Goal: Task Accomplishment & Management: Use online tool/utility

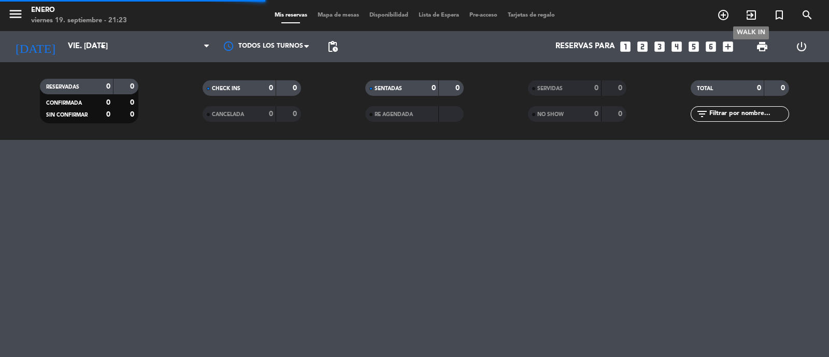
click at [752, 15] on icon "exit_to_app" at bounding box center [751, 15] width 12 height 12
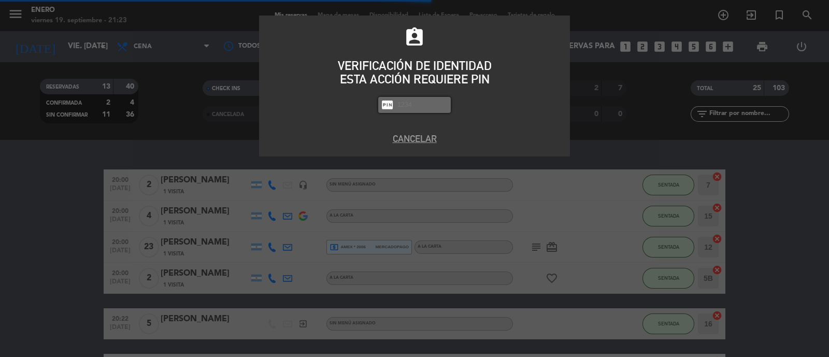
click at [423, 107] on input "text" at bounding box center [422, 105] width 52 height 12
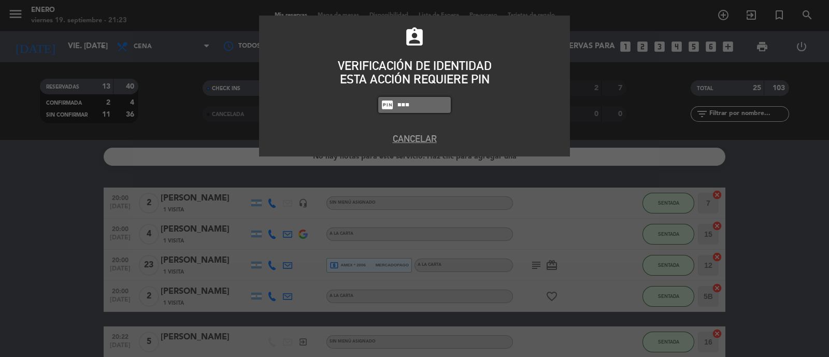
type input "6082"
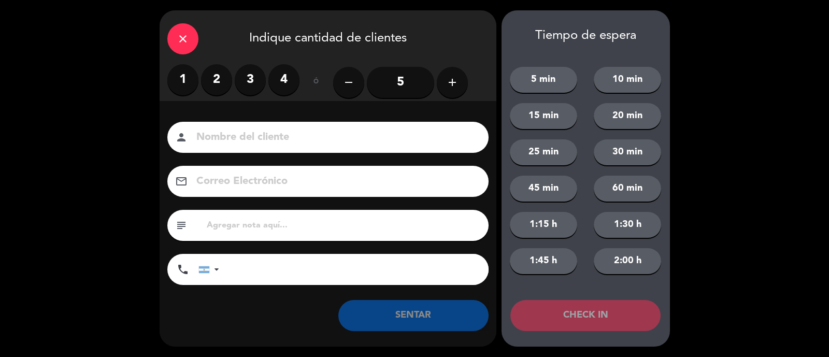
click at [222, 76] on label "2" at bounding box center [216, 79] width 31 height 31
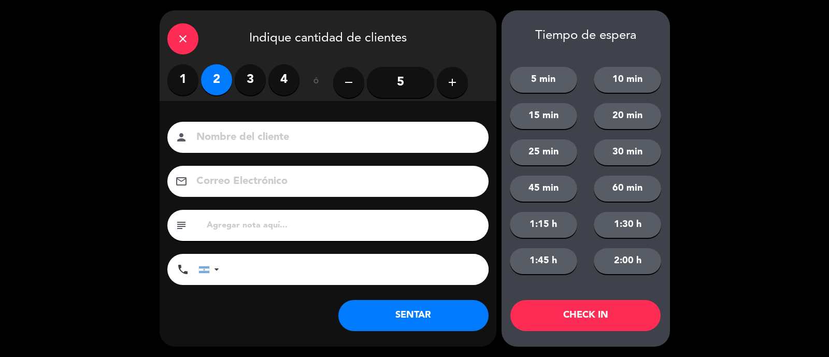
click at [254, 131] on input at bounding box center [335, 137] width 280 height 18
drag, startPoint x: 236, startPoint y: 136, endPoint x: 136, endPoint y: 144, distance: 100.8
click at [142, 143] on div "close Indique cantidad de clientes 1 2 3 4 ó remove 5 add Nombre del cliente pe…" at bounding box center [414, 178] width 829 height 357
type input "OSVALDO"
click at [400, 332] on div "Nombre del cliente person OSVALDO Correo Electrónico email subject phone United…" at bounding box center [328, 220] width 337 height 239
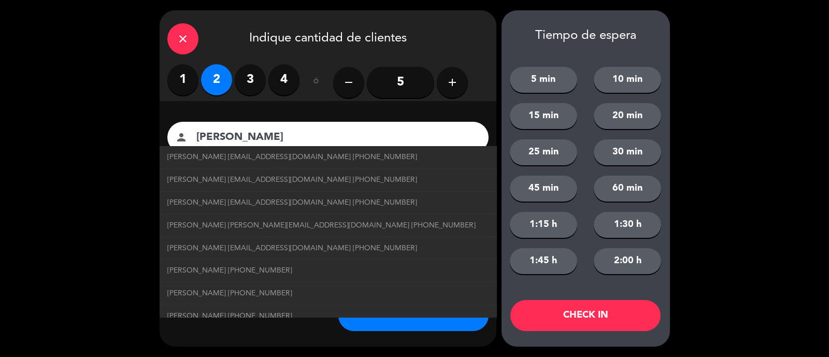
click at [399, 323] on button "SENTAR" at bounding box center [413, 315] width 150 height 31
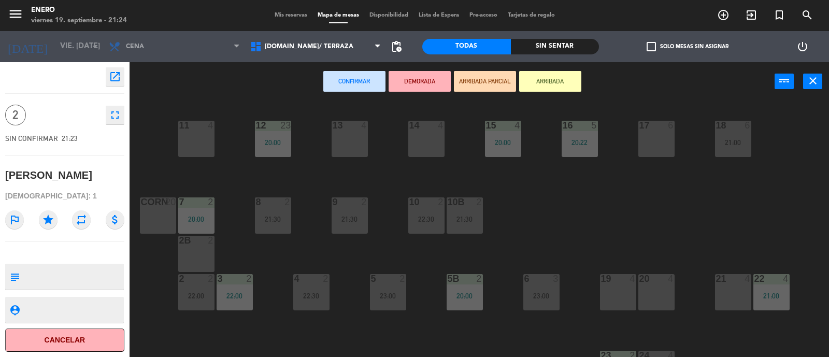
click at [550, 88] on button "ARRIBADA" at bounding box center [550, 81] width 62 height 21
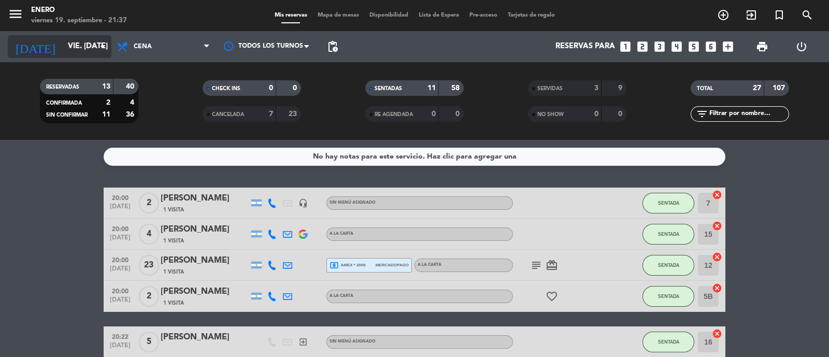
click at [73, 48] on input "vie. 19 sep." at bounding box center [113, 47] width 100 height 20
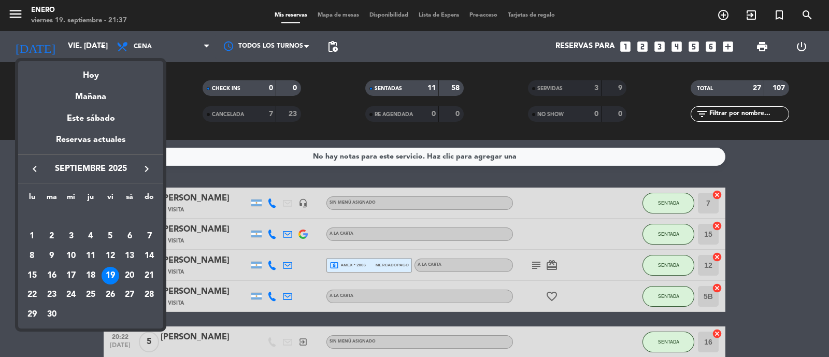
drag, startPoint x: 130, startPoint y: 273, endPoint x: 133, endPoint y: 213, distance: 59.7
click at [129, 273] on div "20" at bounding box center [130, 276] width 18 height 18
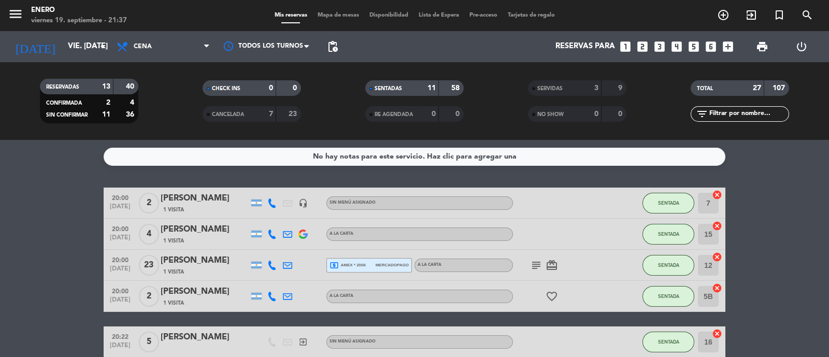
type input "sáb. [DATE]"
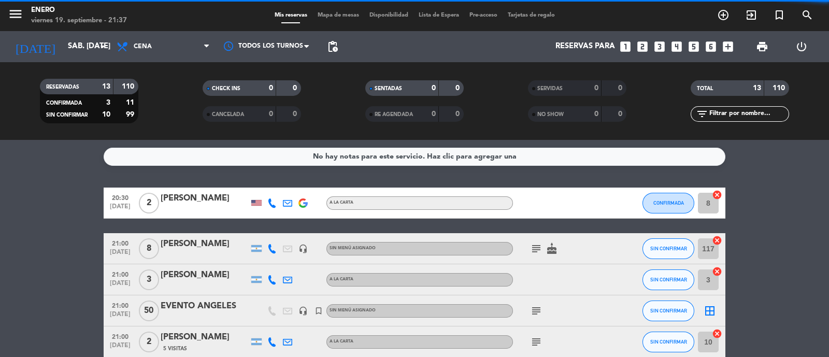
click at [155, 50] on span "Cena" at bounding box center [163, 46] width 104 height 23
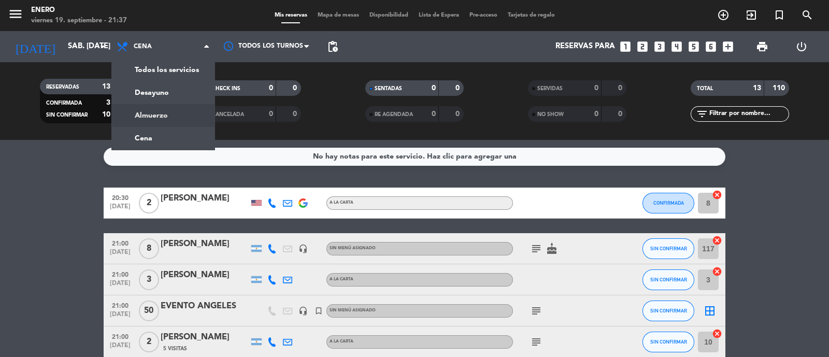
click at [163, 118] on div "menu Enero viernes 19. septiembre - 21:37 Mis reservas Mapa de mesas Disponibil…" at bounding box center [414, 70] width 829 height 140
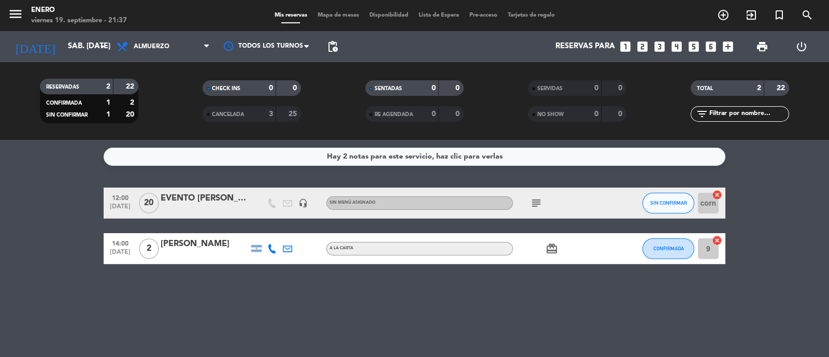
click at [536, 204] on icon "subject" at bounding box center [536, 203] width 12 height 12
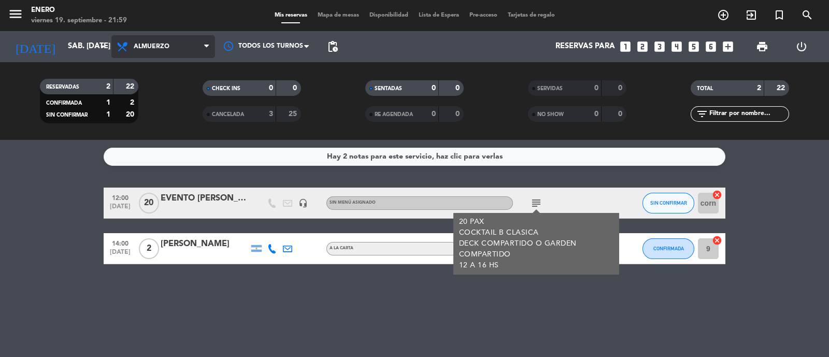
click at [148, 51] on span "Almuerzo" at bounding box center [163, 46] width 104 height 23
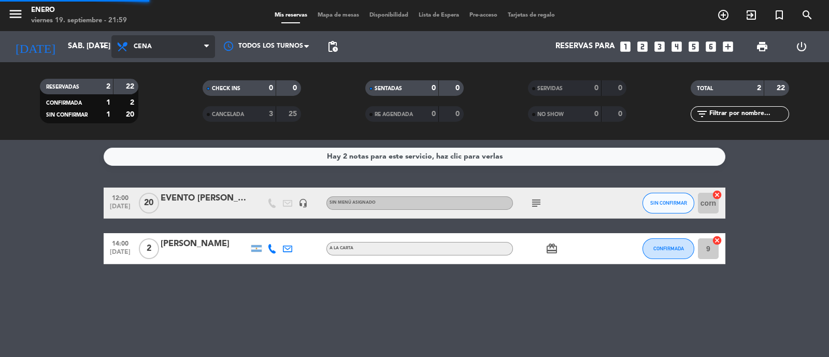
click at [177, 132] on div "menu Enero viernes 19. septiembre - 21:59 Mis reservas Mapa de mesas Disponibil…" at bounding box center [414, 70] width 829 height 140
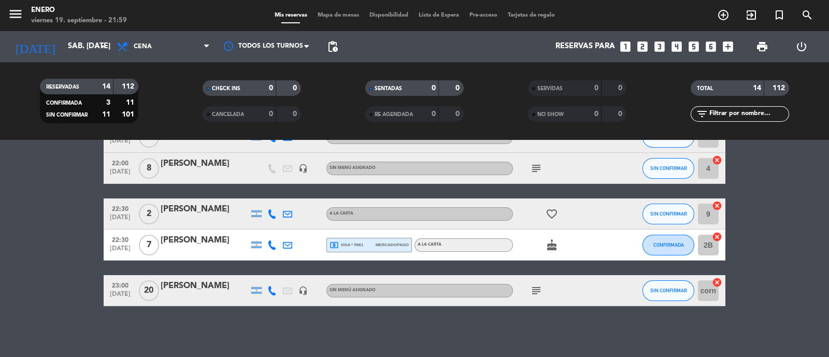
scroll to position [390, 0]
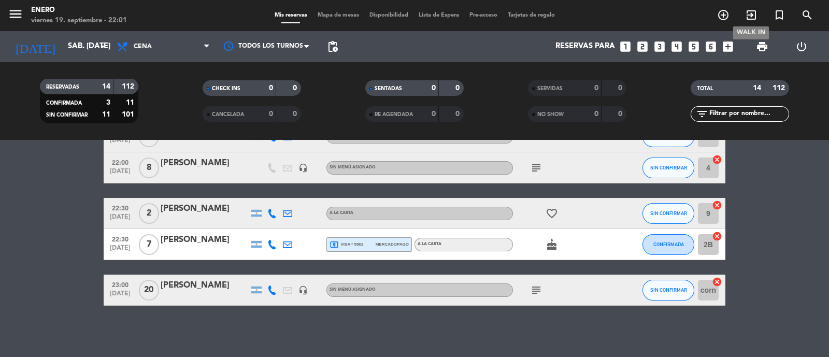
click at [752, 19] on icon "exit_to_app" at bounding box center [751, 15] width 12 height 12
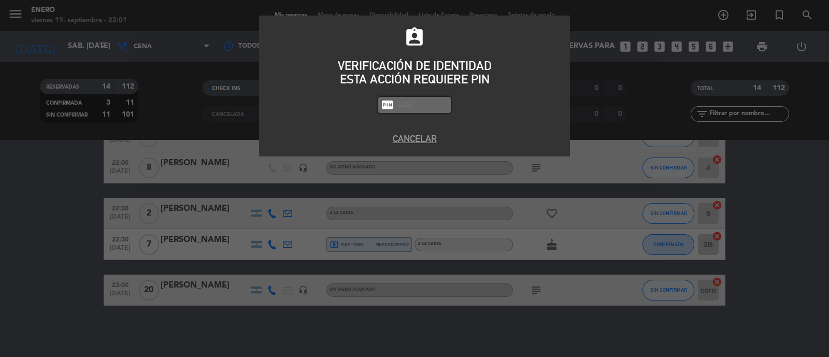
click at [404, 107] on input "text" at bounding box center [422, 105] width 52 height 12
type input "6082"
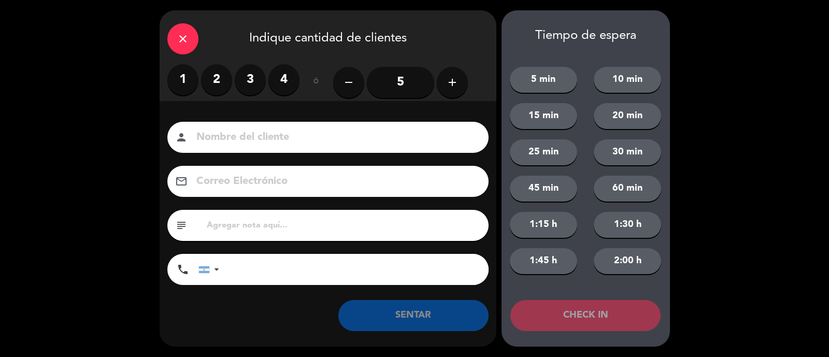
click at [282, 87] on label "4" at bounding box center [283, 79] width 31 height 31
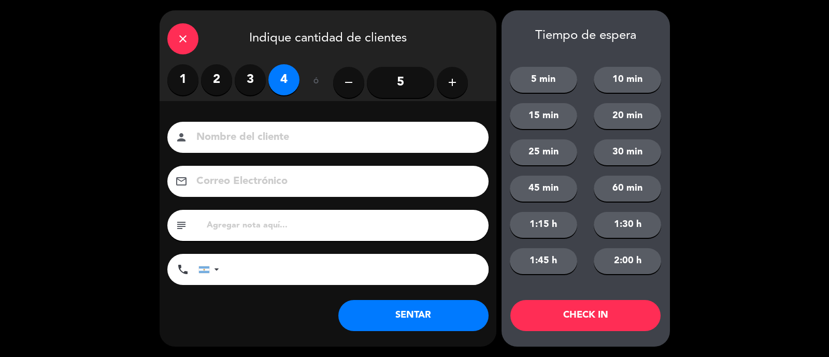
click at [277, 139] on input at bounding box center [335, 137] width 280 height 18
type input "walter"
click at [429, 320] on button "SENTAR" at bounding box center [413, 315] width 150 height 31
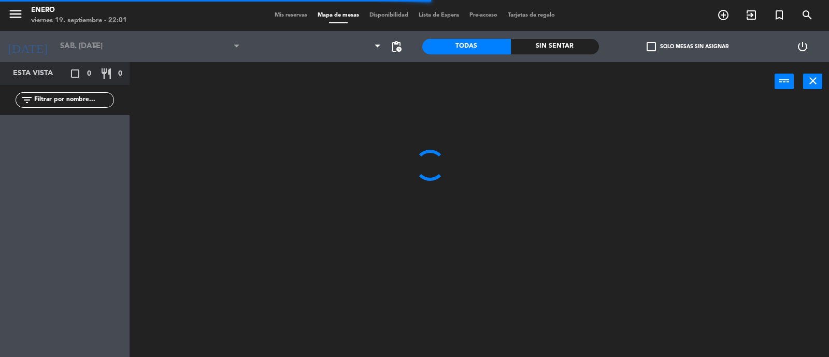
type input "vie. 19 sep."
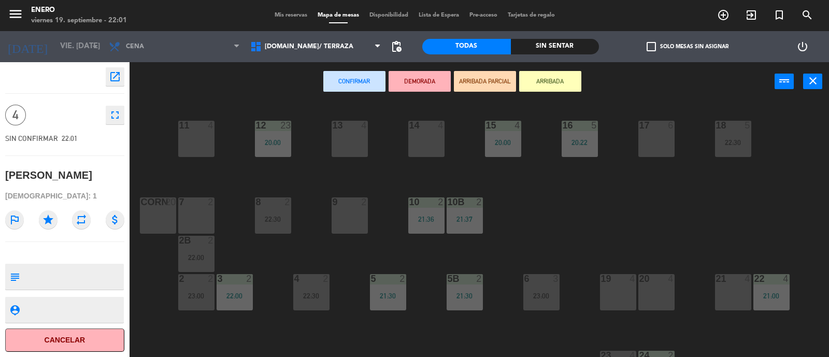
click at [554, 84] on button "ARRIBADA" at bounding box center [550, 81] width 62 height 21
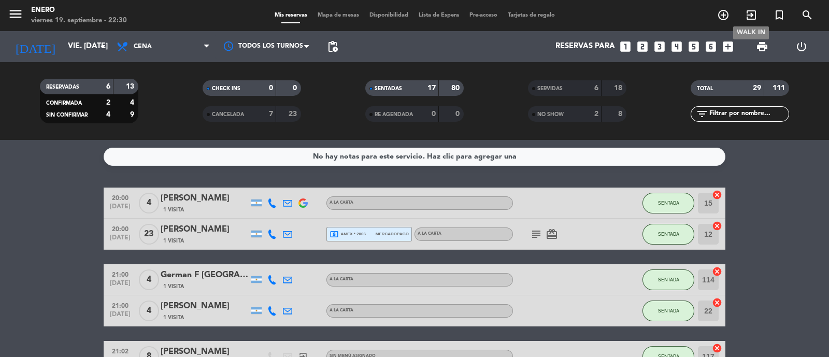
click at [749, 17] on icon "exit_to_app" at bounding box center [751, 15] width 12 height 12
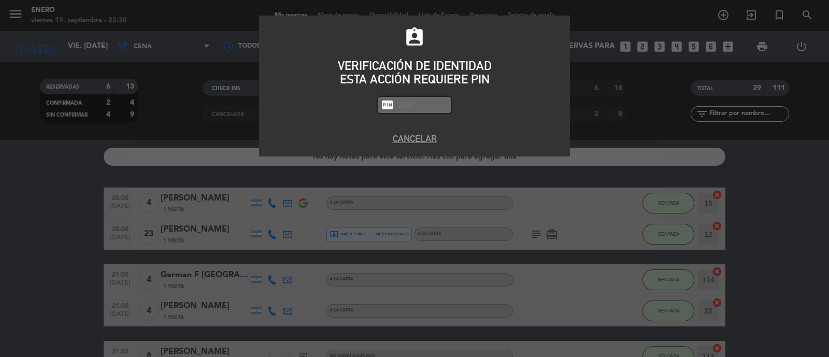
click at [410, 101] on input "text" at bounding box center [422, 105] width 52 height 12
type input "6082"
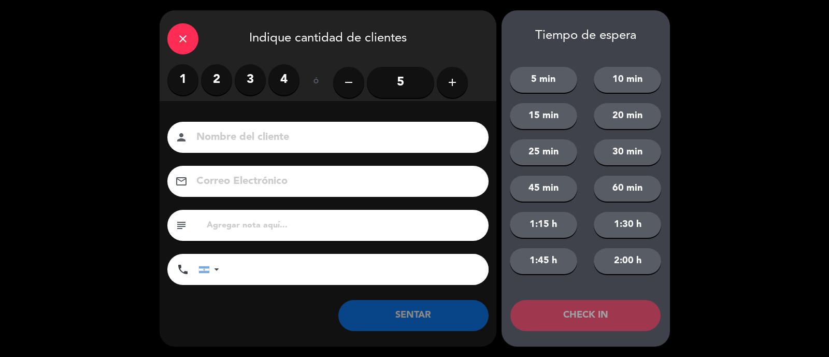
click at [215, 83] on label "2" at bounding box center [216, 79] width 31 height 31
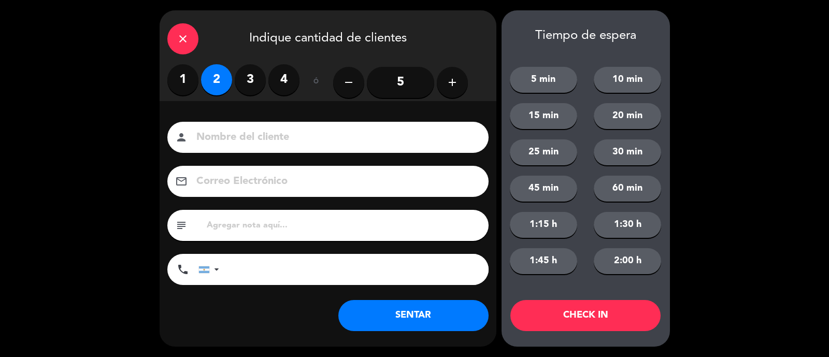
click at [220, 135] on input at bounding box center [335, 137] width 280 height 18
type input "VALERIA"
click at [418, 312] on button "SENTAR" at bounding box center [413, 315] width 150 height 31
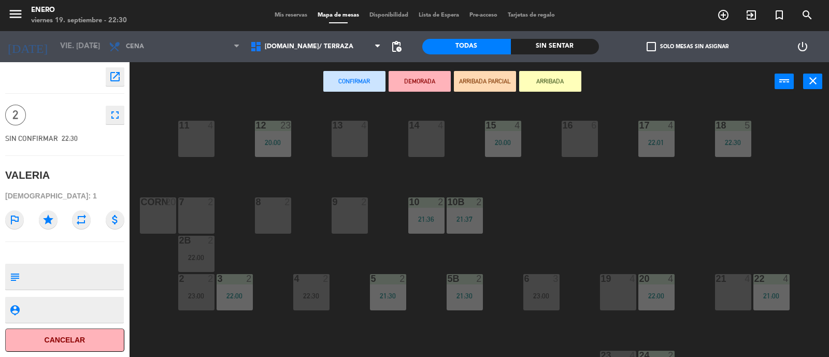
click at [573, 84] on button "ARRIBADA" at bounding box center [550, 81] width 62 height 21
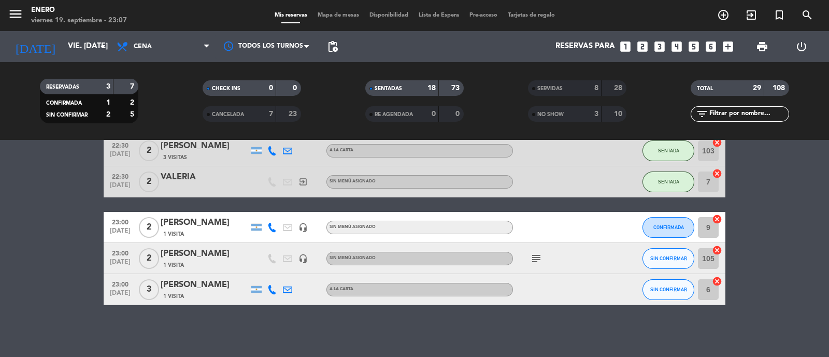
scroll to position [666, 0]
click at [755, 18] on icon "exit_to_app" at bounding box center [751, 15] width 12 height 12
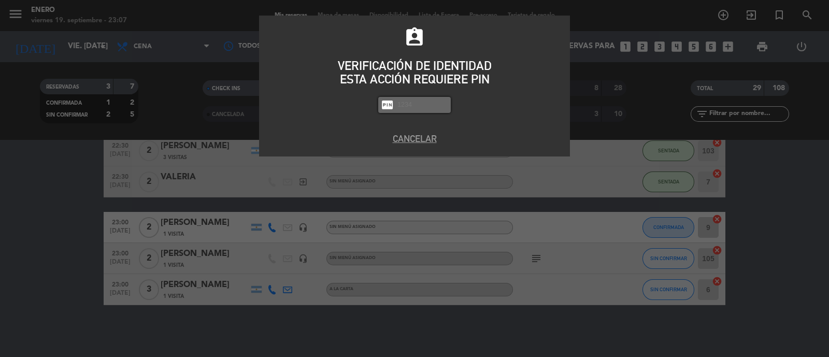
click at [430, 108] on input "text" at bounding box center [422, 105] width 52 height 12
type input "6082"
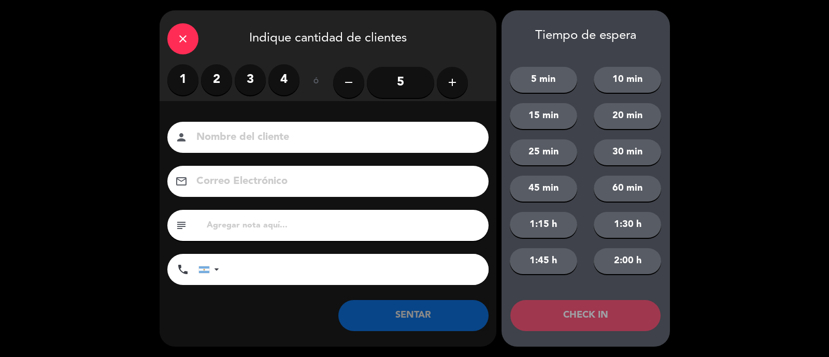
click at [221, 74] on label "2" at bounding box center [216, 79] width 31 height 31
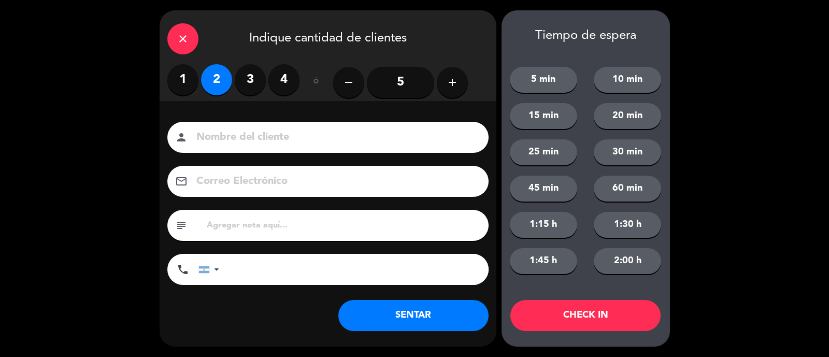
click at [237, 130] on input at bounding box center [335, 137] width 280 height 18
type input "Mariano"
click at [418, 322] on button "SENTAR" at bounding box center [413, 315] width 150 height 31
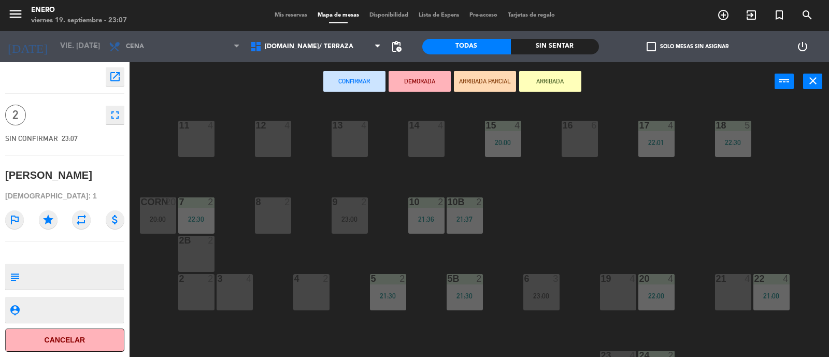
click at [548, 81] on button "ARRIBADA" at bounding box center [550, 81] width 62 height 21
